Goal: Task Accomplishment & Management: Complete application form

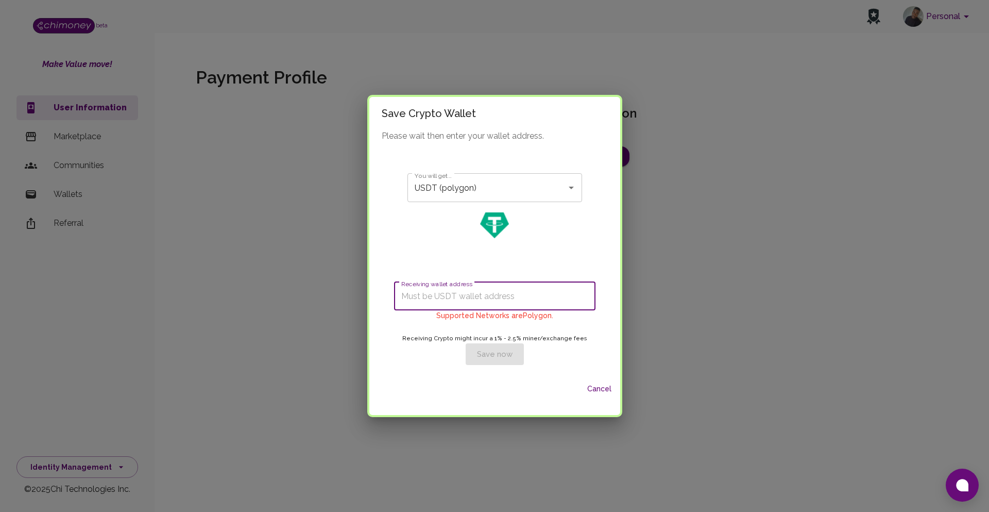
click at [437, 310] on input "Receiving wallet address" at bounding box center [494, 295] width 201 height 29
paste input "0x8c6231c6d52bdc79137f9d59afb70f39f01a6ba3"
type input "0x8c6231c6d52bdc79137f9d59afb70f39f01a6ba3"
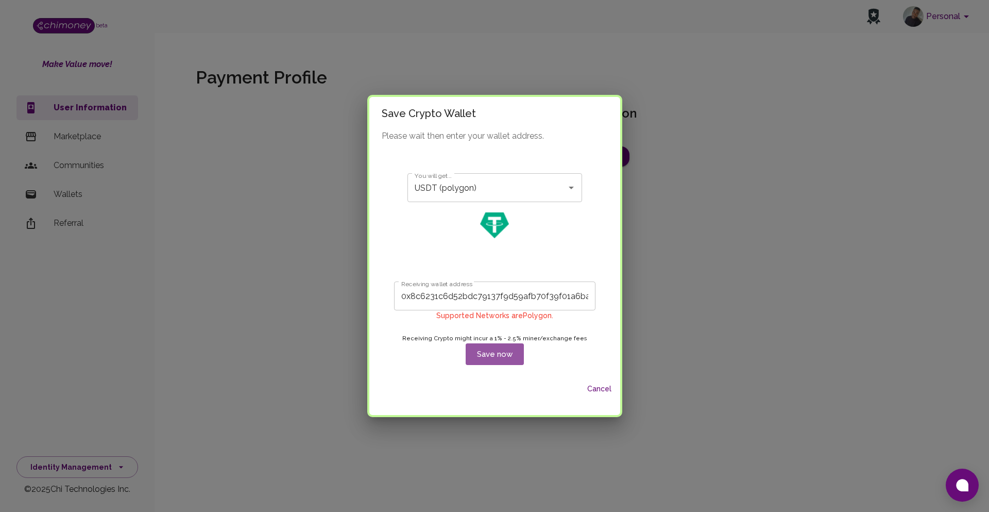
click at [492, 352] on button "Save now" at bounding box center [495, 354] width 58 height 22
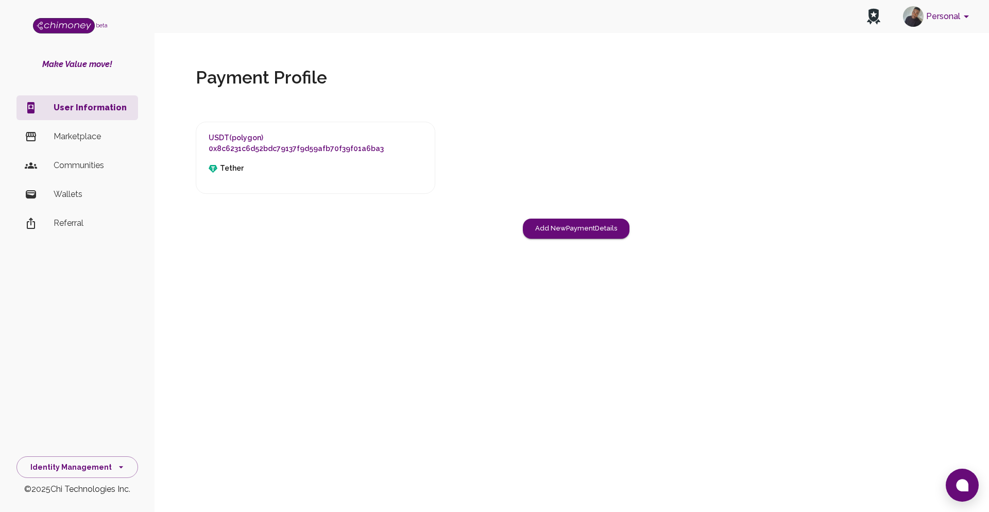
click at [85, 198] on p "Wallets" at bounding box center [92, 194] width 76 height 12
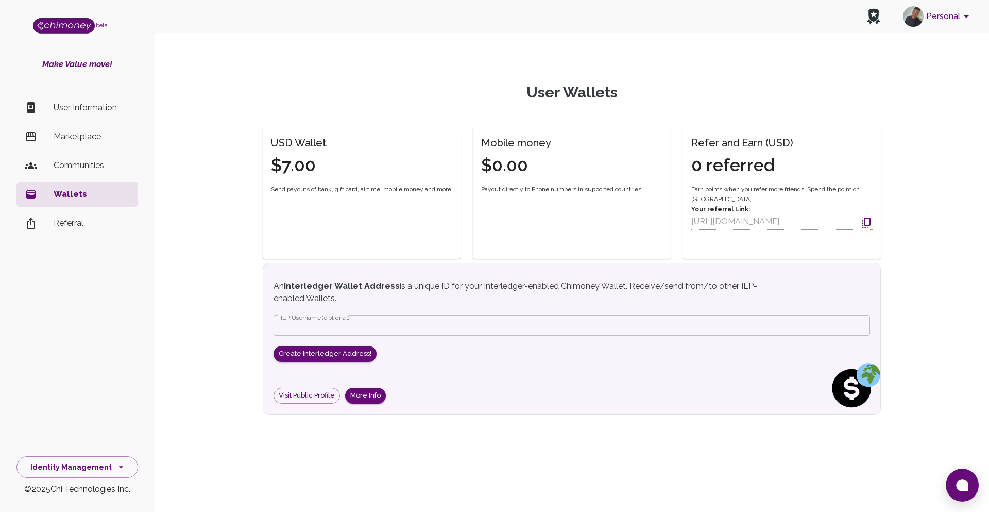
click at [80, 111] on p "User Information" at bounding box center [92, 107] width 76 height 12
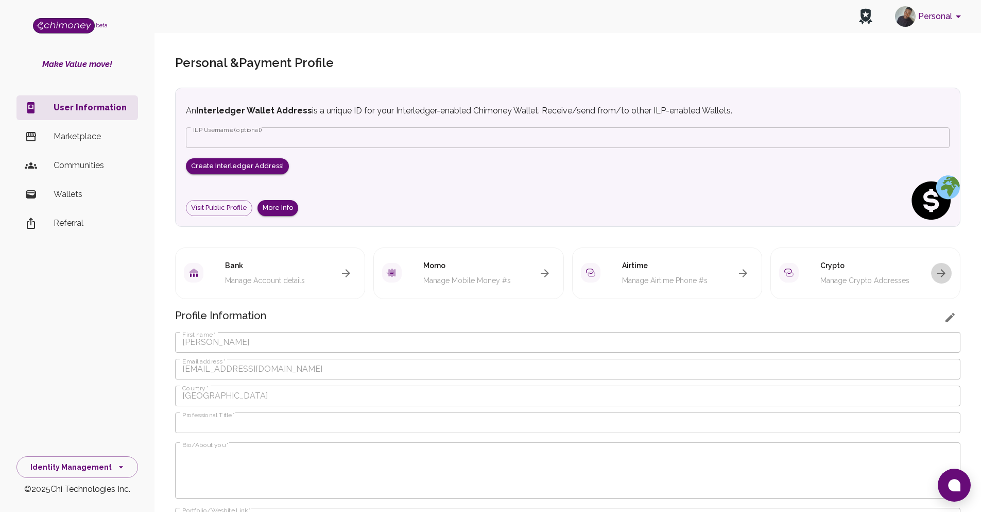
click at [944, 276] on icon "button" at bounding box center [942, 273] width 12 height 12
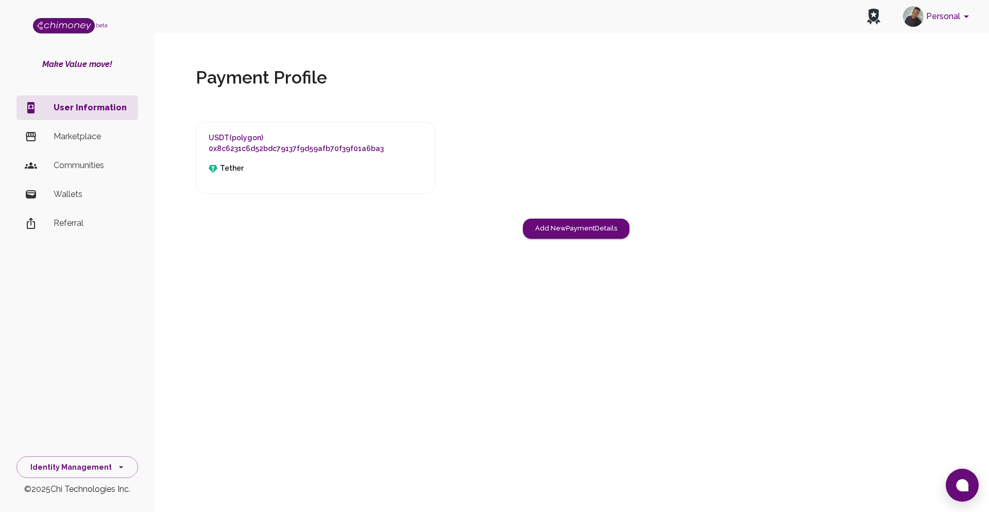
click at [90, 143] on li "Marketplace" at bounding box center [77, 136] width 122 height 25
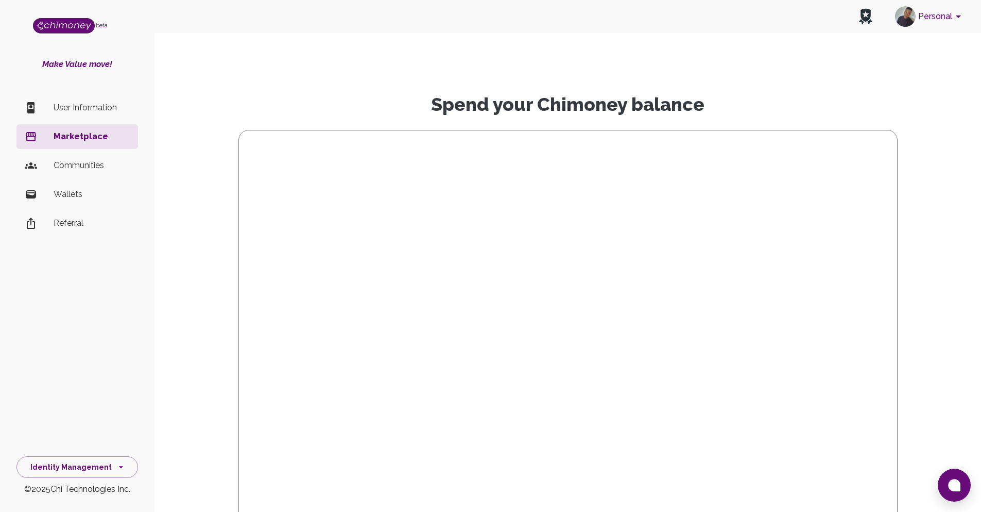
click at [90, 115] on li "User Information" at bounding box center [77, 107] width 122 height 25
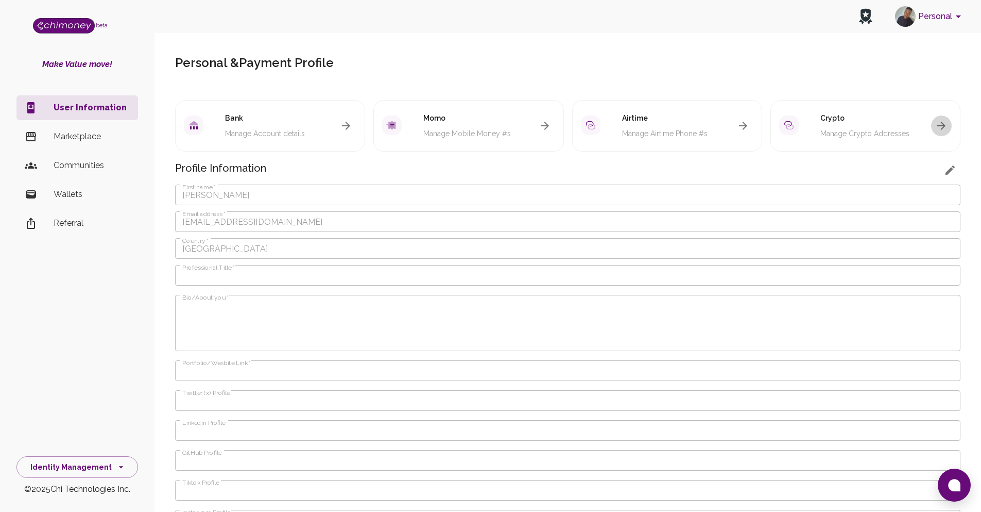
click at [947, 128] on icon "button" at bounding box center [942, 126] width 12 height 12
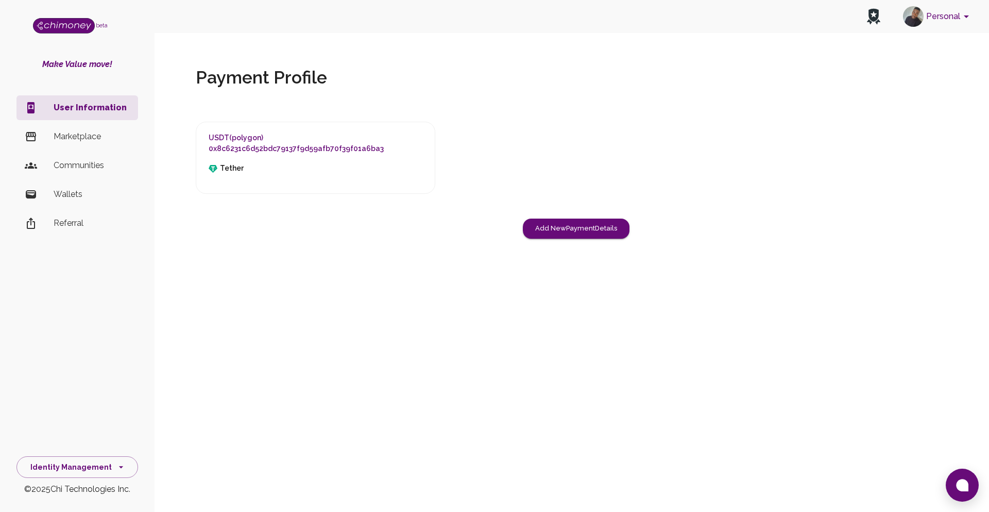
click at [225, 172] on h6 "Tether" at bounding box center [296, 169] width 175 height 28
click at [249, 142] on h6 "USDT ( polygon )" at bounding box center [296, 137] width 175 height 11
click at [249, 142] on body "Personal beta Make Value move! User Information Marketplace Communities Wallets…" at bounding box center [494, 256] width 989 height 512
click at [80, 194] on p "Wallets" at bounding box center [92, 194] width 76 height 12
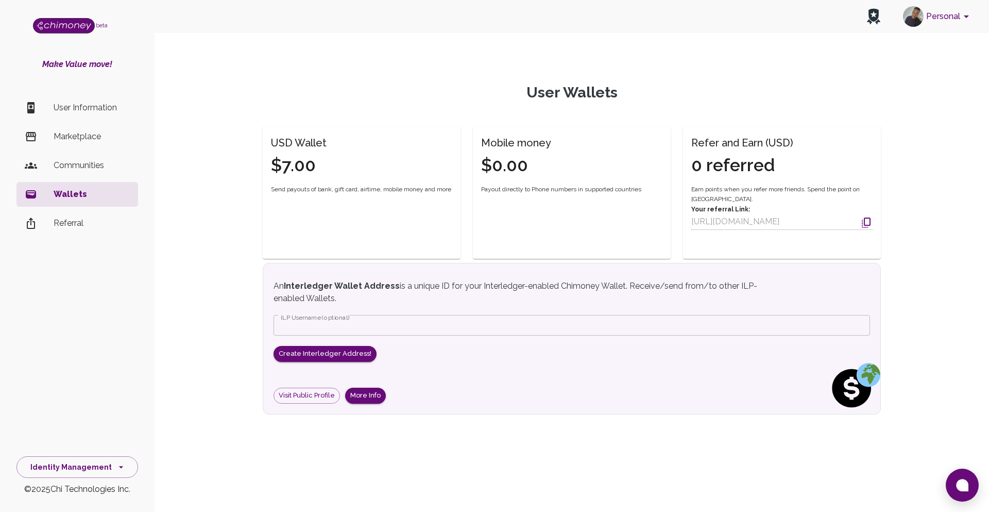
click at [286, 182] on div "USD Wallet $7.00 Send payouts of bank, gift card, airtime, mobile money and more" at bounding box center [362, 174] width 198 height 97
click at [63, 117] on li "User Information" at bounding box center [77, 107] width 122 height 25
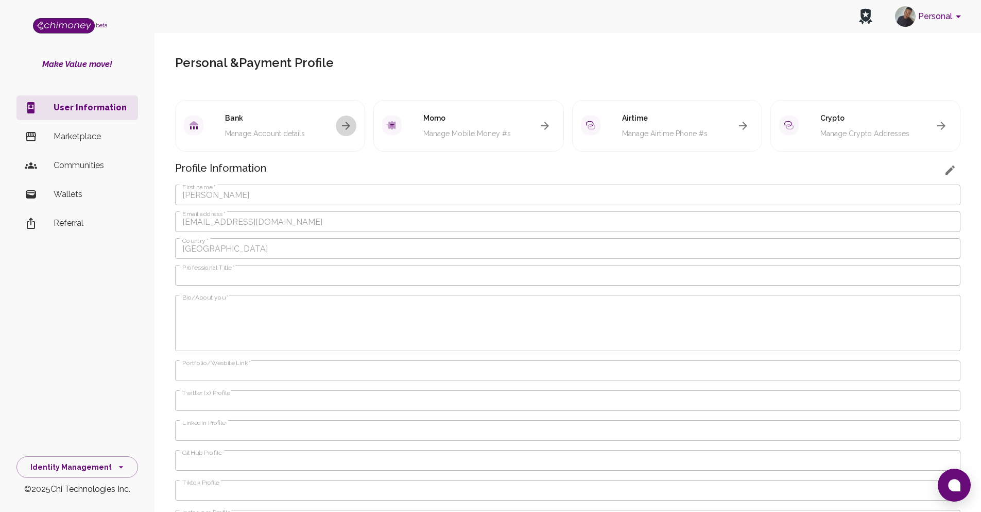
click at [349, 123] on icon "button" at bounding box center [346, 126] width 12 height 12
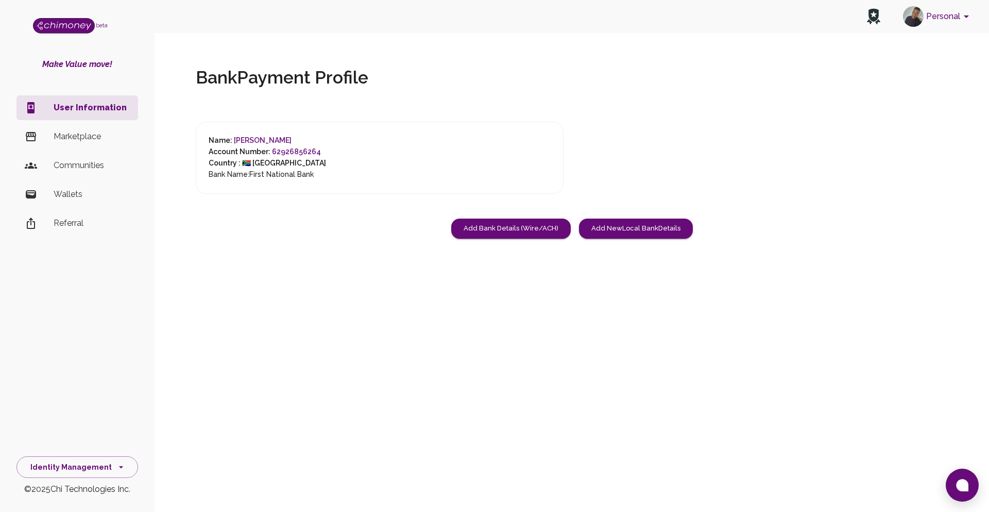
click at [79, 135] on p "Marketplace" at bounding box center [92, 136] width 76 height 12
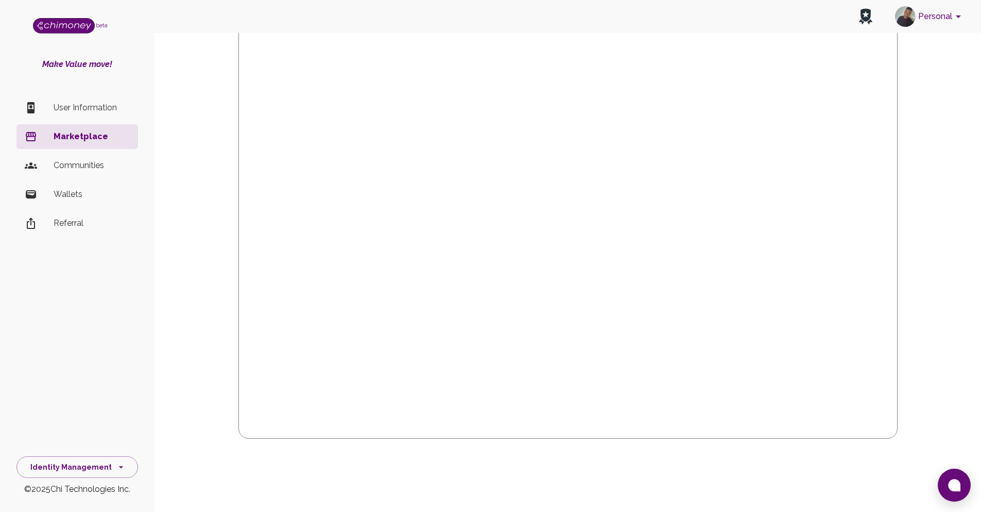
scroll to position [244, 0]
click at [62, 109] on p "User Information" at bounding box center [92, 107] width 76 height 12
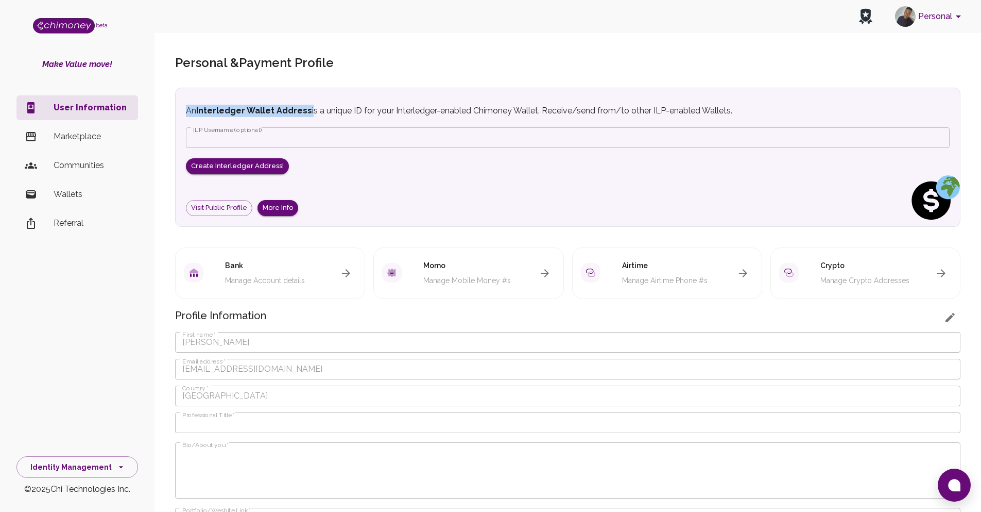
drag, startPoint x: 308, startPoint y: 114, endPoint x: 232, endPoint y: 102, distance: 76.7
click at [232, 102] on div "An Interledger Wallet Address is a unique ID for your Interledger-enabled Chimo…" at bounding box center [568, 157] width 786 height 139
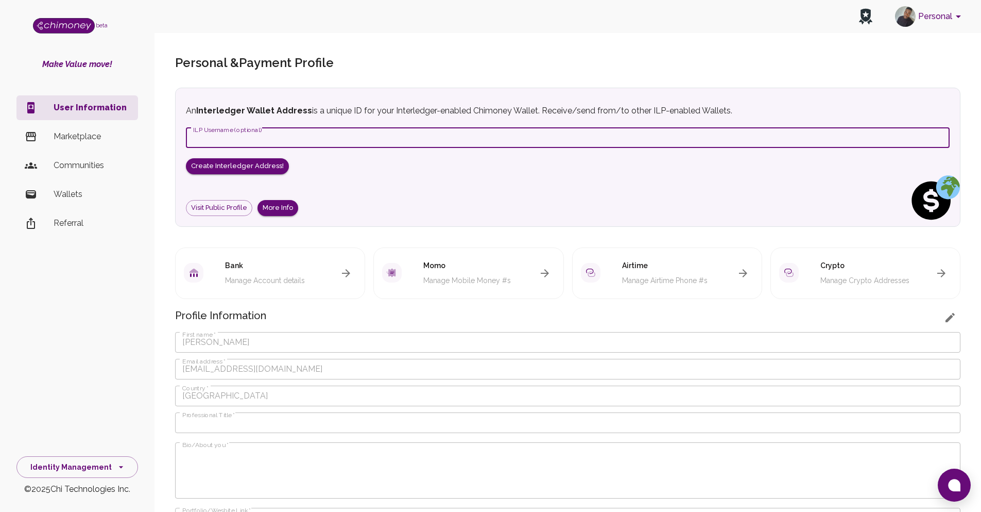
click at [265, 139] on input "ILP Username (optional)" at bounding box center [568, 137] width 764 height 21
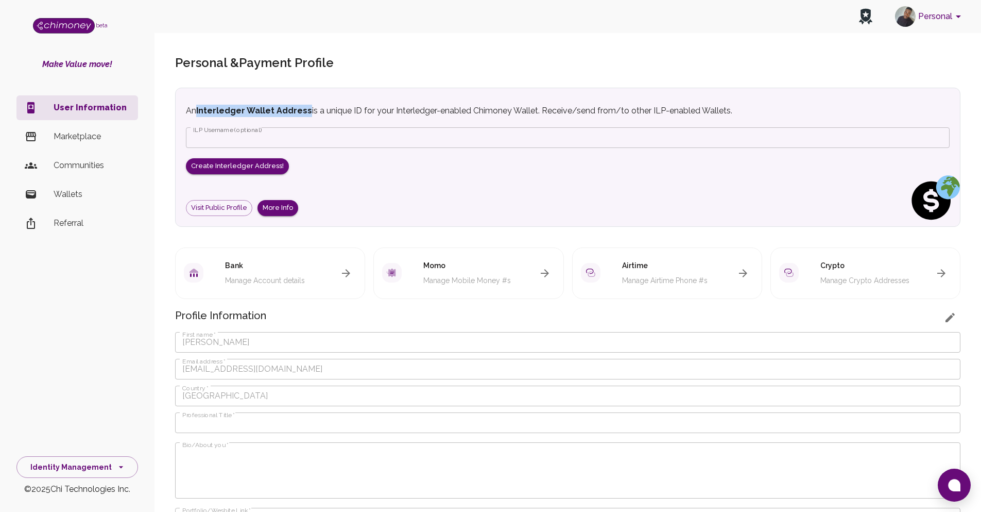
drag, startPoint x: 305, startPoint y: 109, endPoint x: 198, endPoint y: 112, distance: 107.2
click at [198, 112] on p "An Interledger Wallet Address is a unique ID for your Interledger-enabled Chimo…" at bounding box center [504, 111] width 637 height 12
copy strong "Interledger Wallet Address"
click at [96, 478] on div "Identity Management © 2025 Chi Technologies Inc." at bounding box center [77, 473] width 155 height 45
click at [111, 473] on button "Identity Management" at bounding box center [77, 467] width 122 height 22
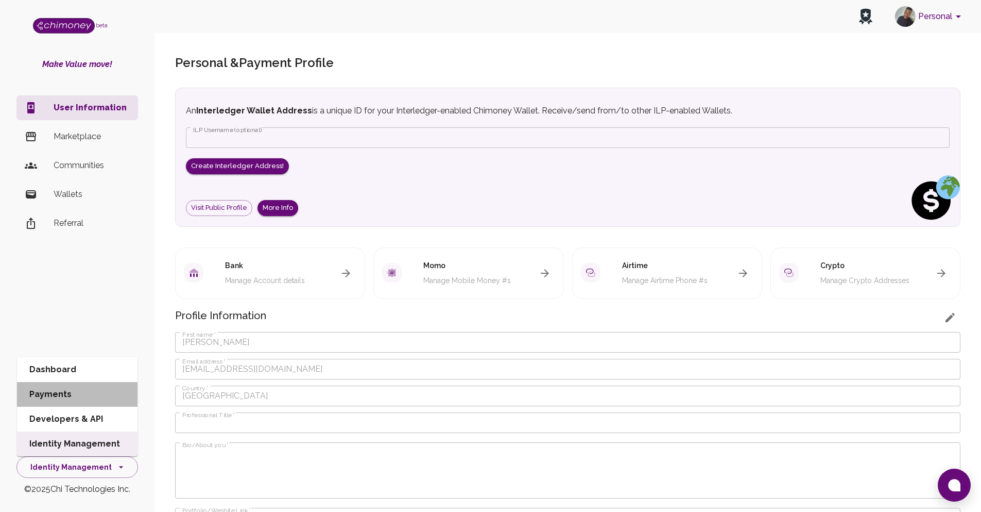
click at [54, 398] on li "Payments" at bounding box center [77, 394] width 121 height 25
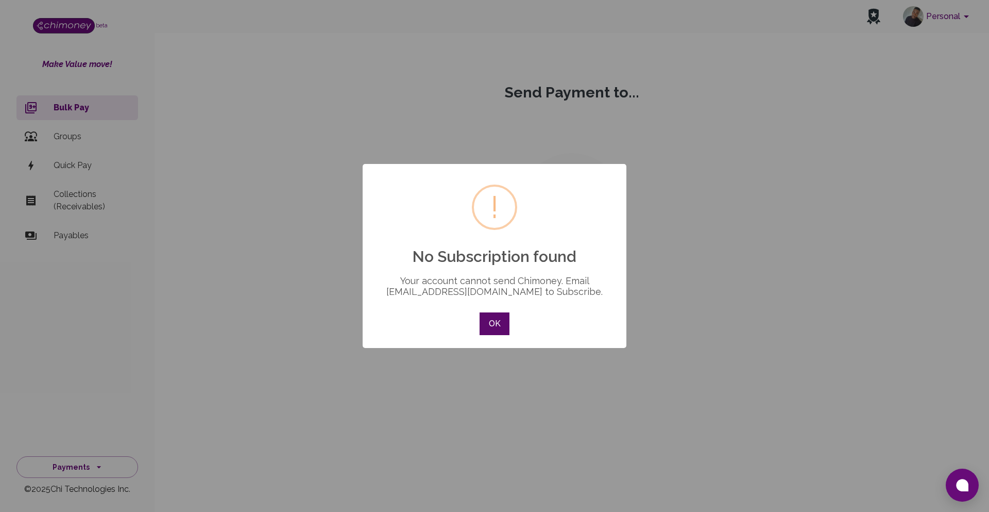
click at [505, 317] on button "OK" at bounding box center [495, 323] width 30 height 23
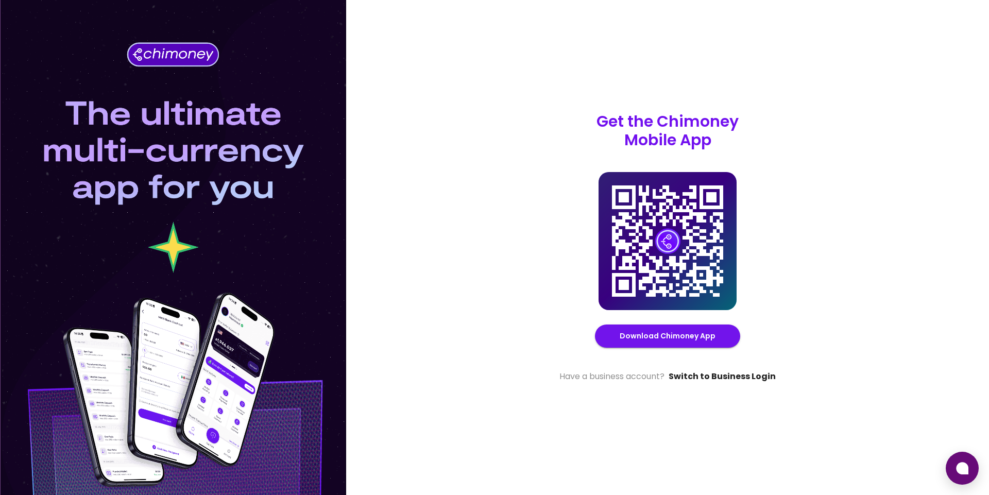
click at [711, 377] on link "Switch to Business Login" at bounding box center [722, 376] width 107 height 12
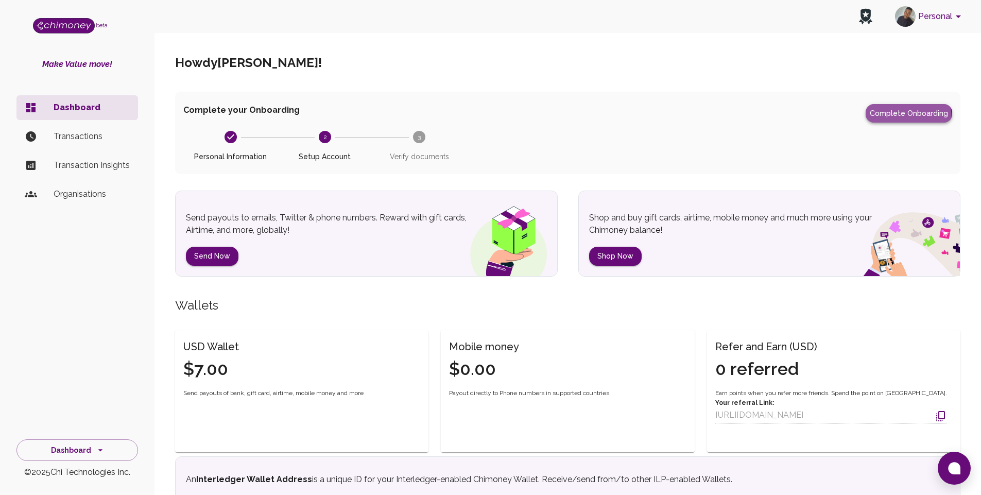
click at [893, 119] on button "Complete Onboarding" at bounding box center [909, 113] width 87 height 19
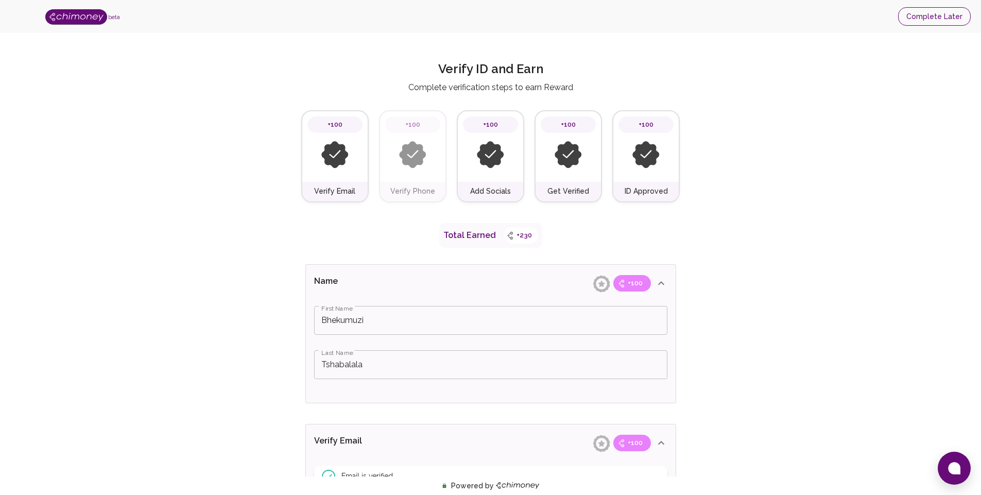
click at [939, 16] on button "Complete Later" at bounding box center [934, 16] width 73 height 19
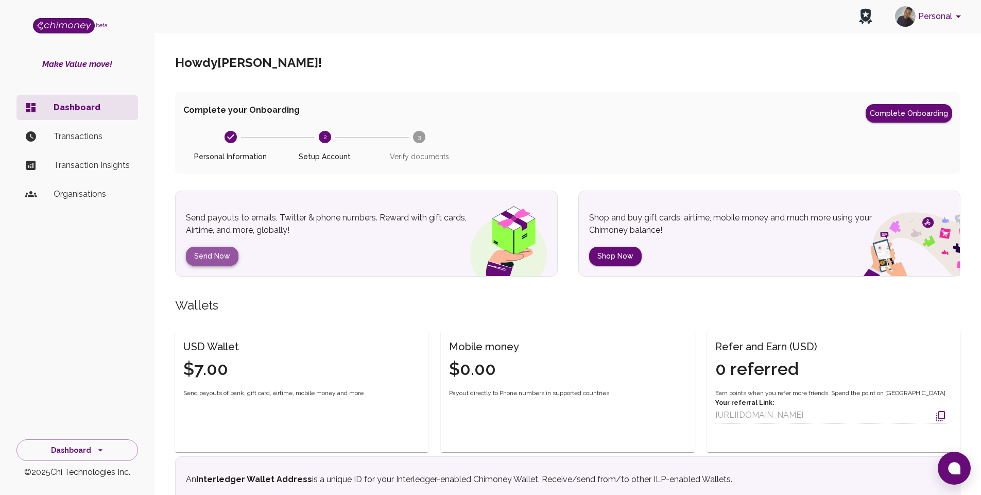
click at [217, 265] on button "Send Now" at bounding box center [212, 256] width 53 height 19
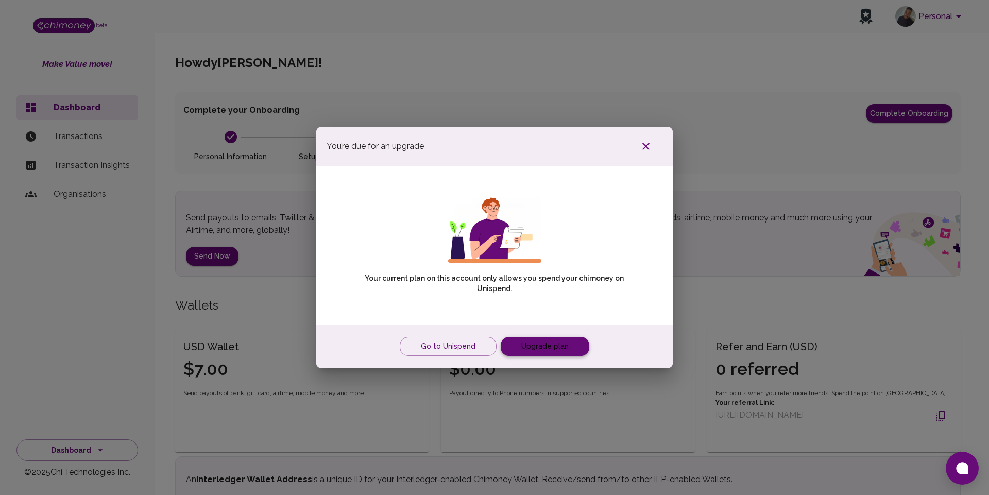
click at [538, 351] on link "Upgrade plan" at bounding box center [545, 346] width 89 height 19
